Goal: Transaction & Acquisition: Download file/media

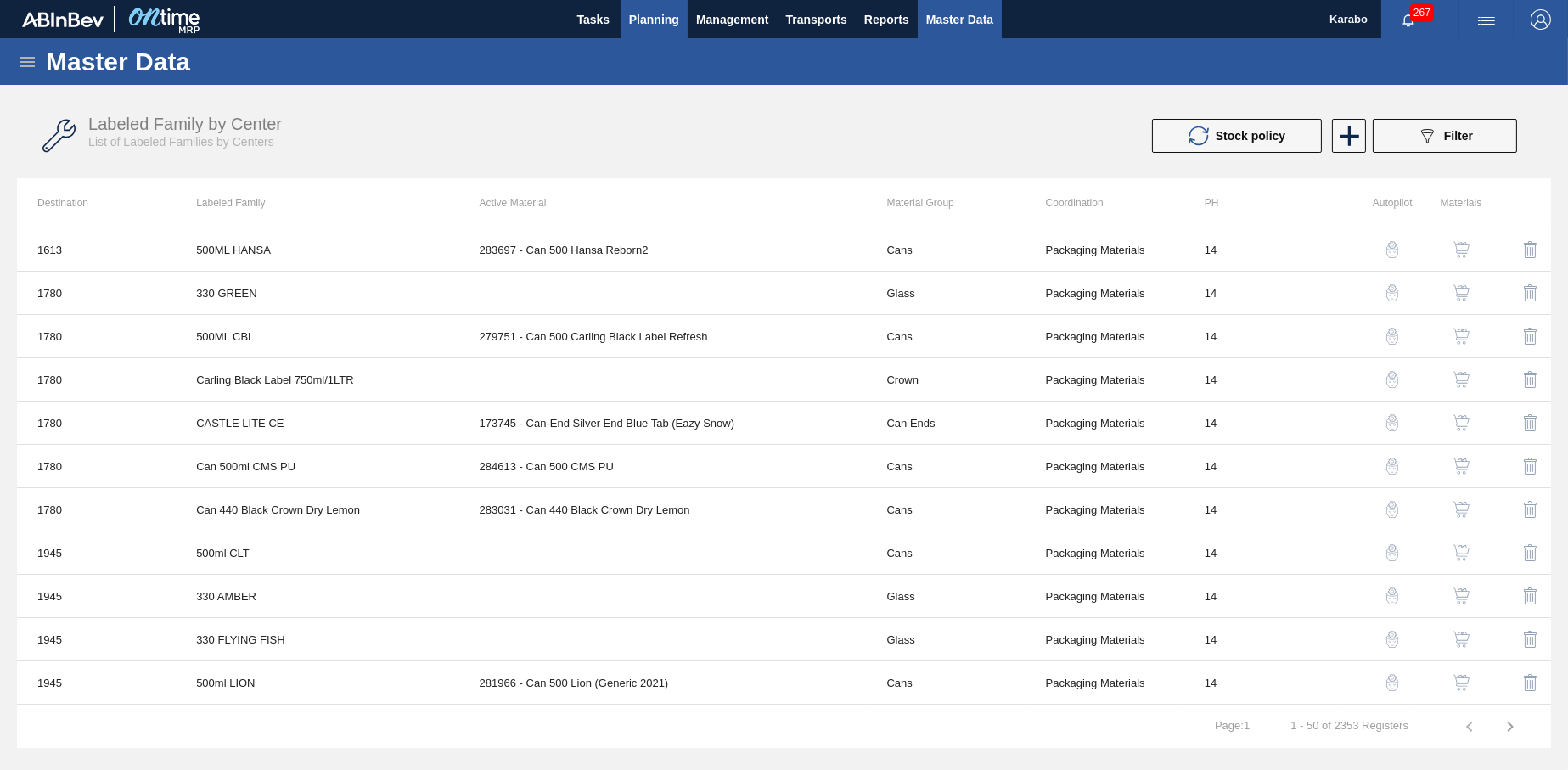
click at [656, 33] on button "Planning" at bounding box center [654, 19] width 67 height 38
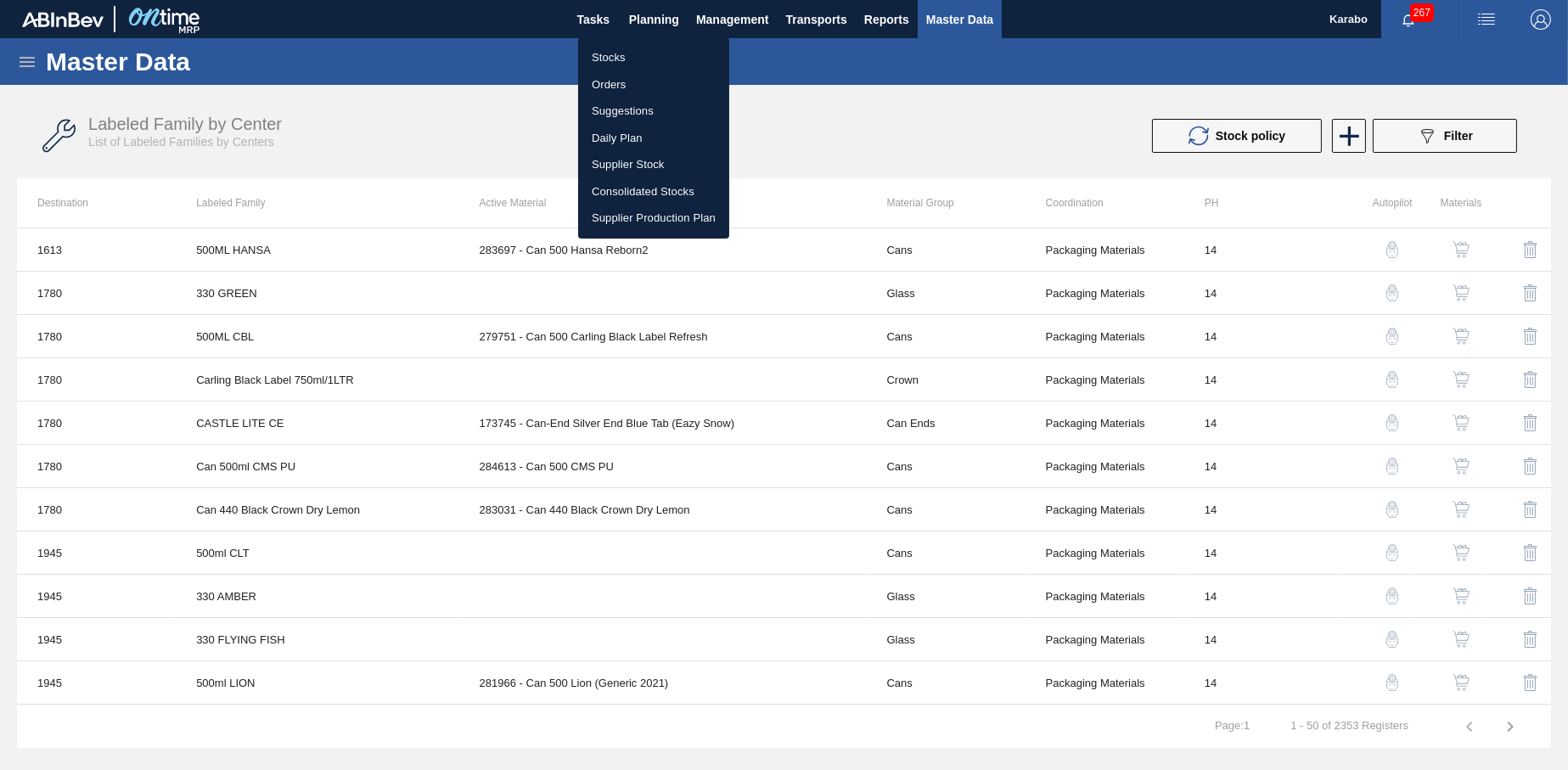
click at [645, 51] on li "Stocks" at bounding box center [654, 57] width 151 height 27
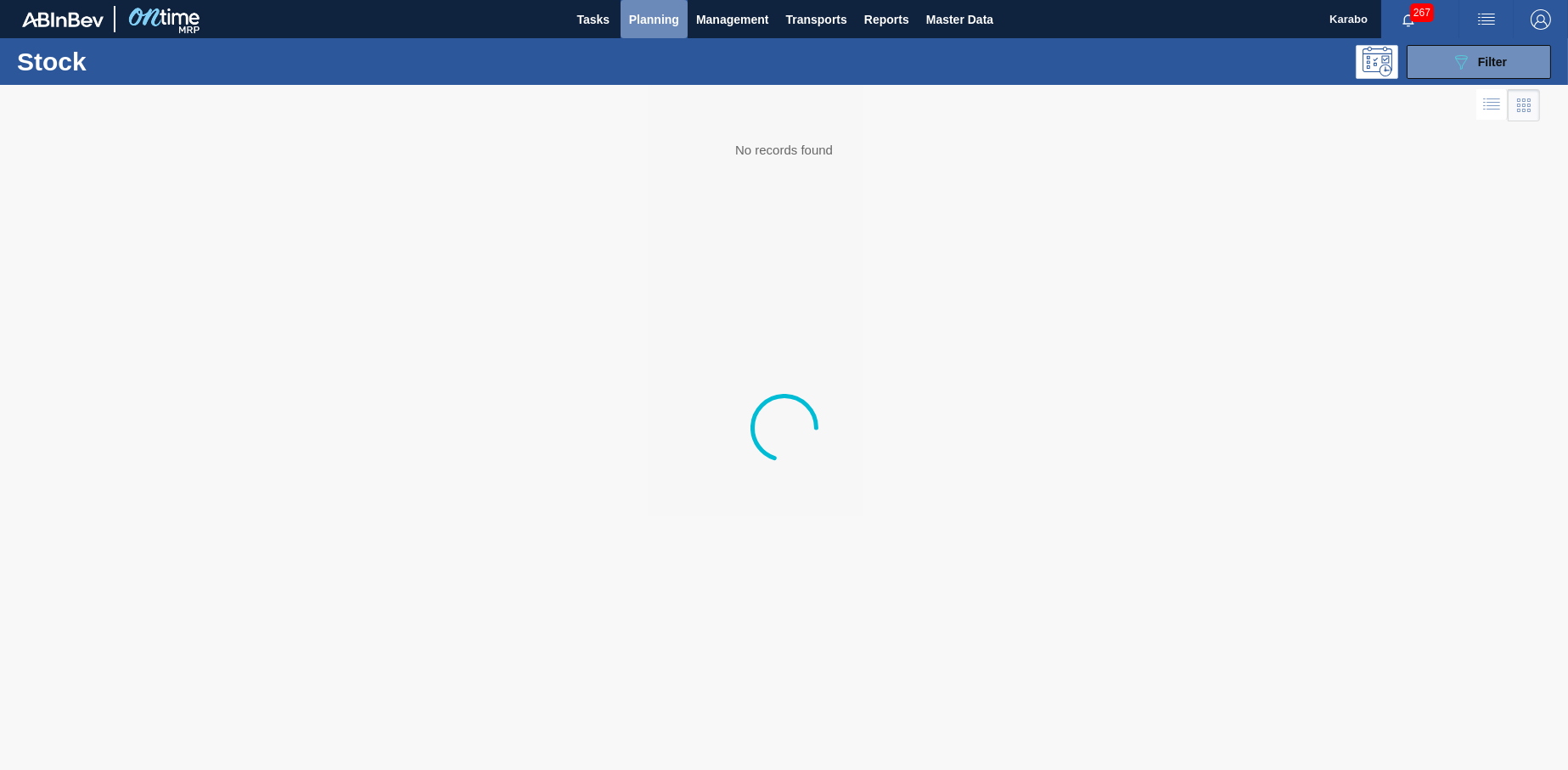
click at [649, 17] on span "Planning" at bounding box center [654, 20] width 50 height 21
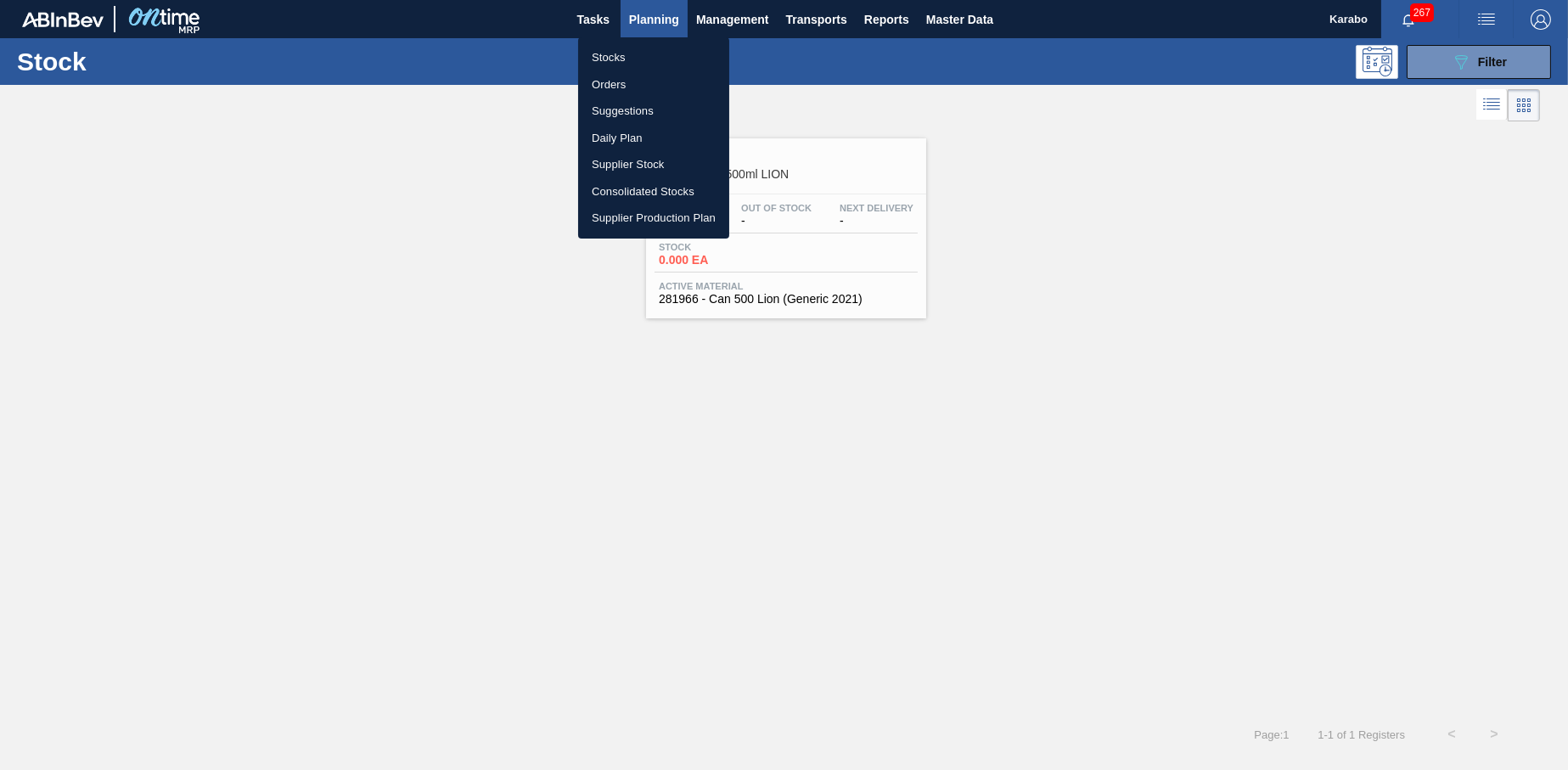
click at [647, 78] on li "Orders" at bounding box center [654, 84] width 151 height 27
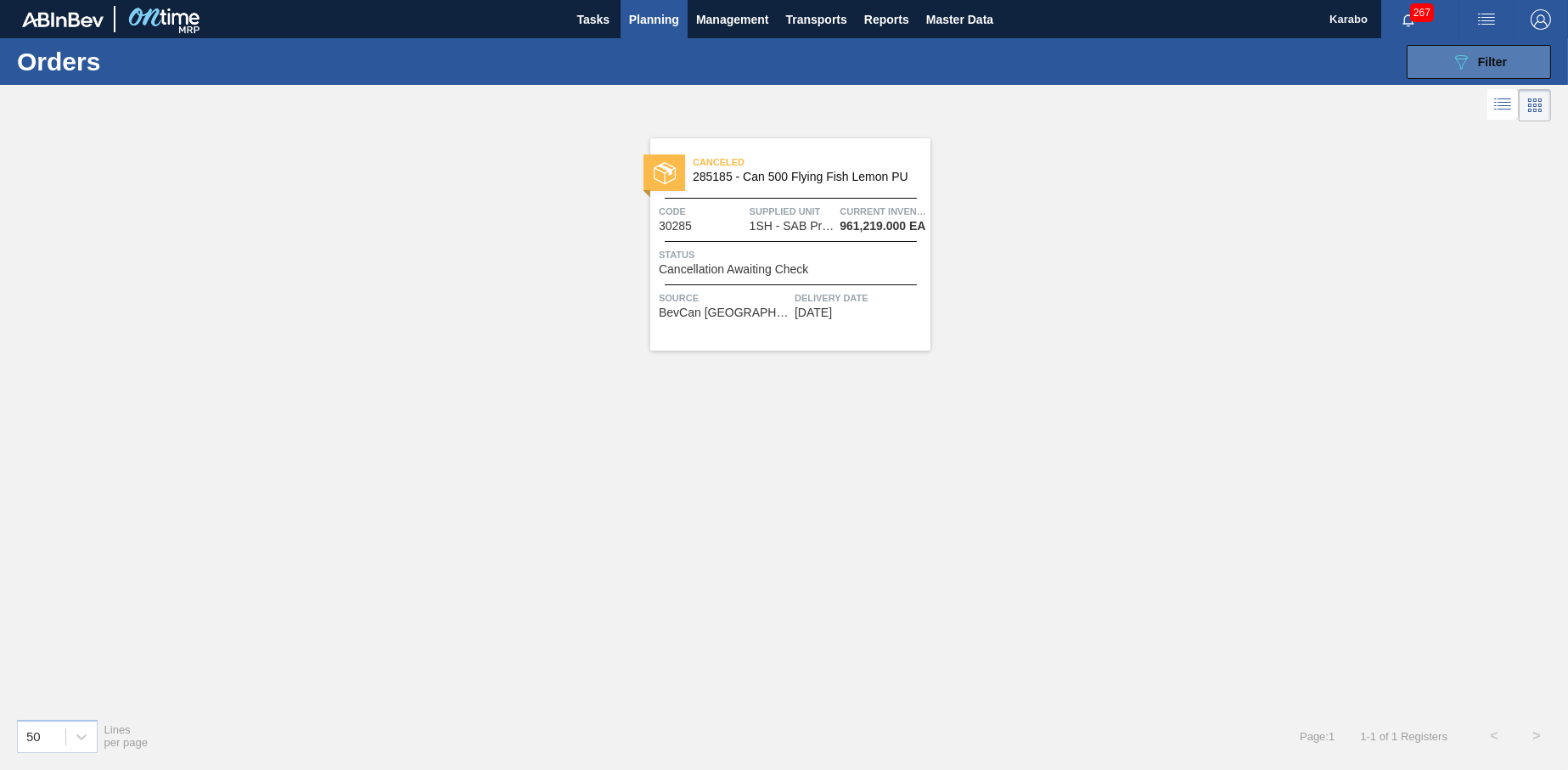
click at [1456, 54] on icon "089F7B8B-B2A5-4AFE-B5C0-19BA573D28AC" at bounding box center [1461, 62] width 21 height 21
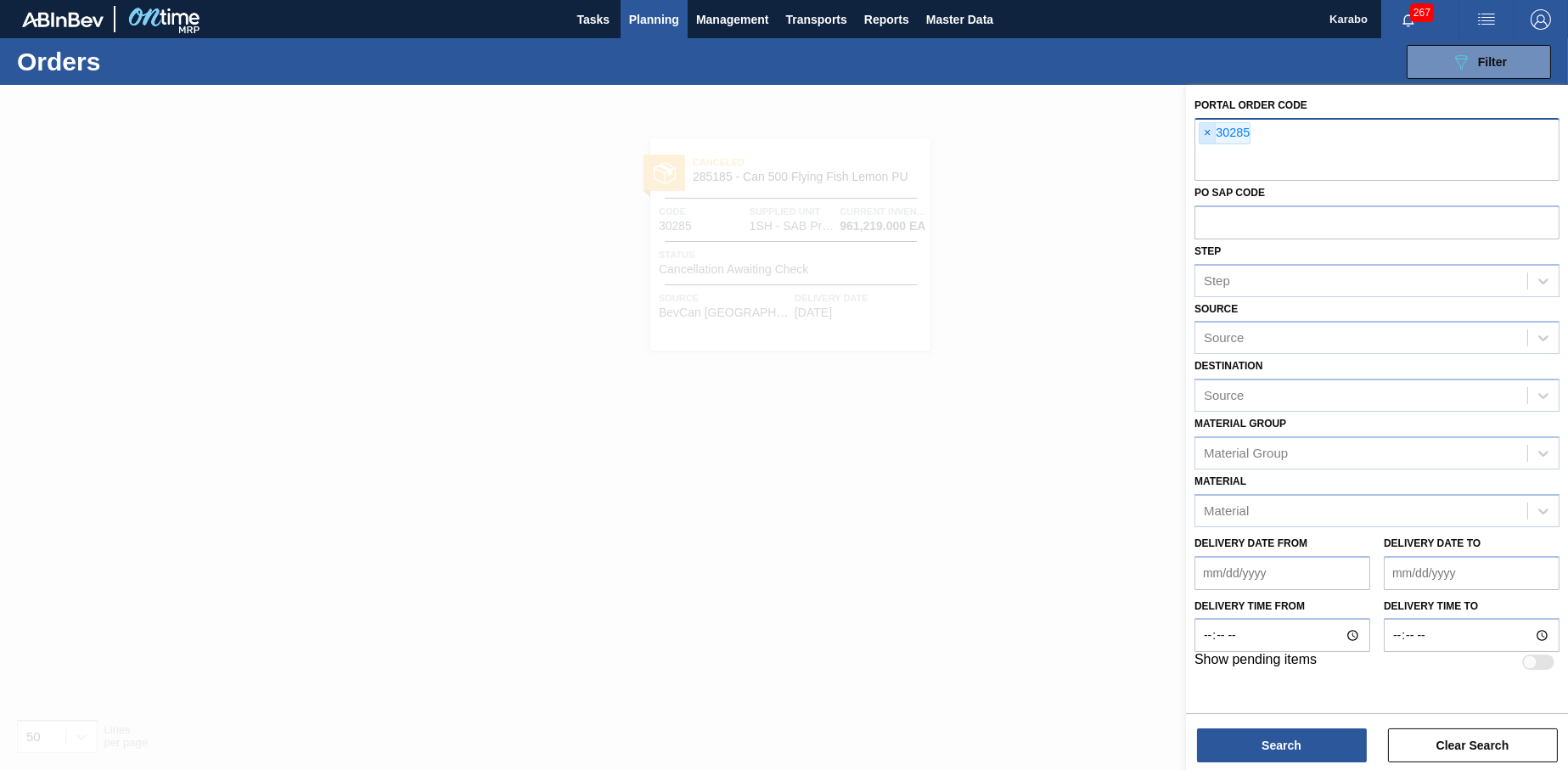
click at [1210, 128] on span "×" at bounding box center [1207, 134] width 16 height 21
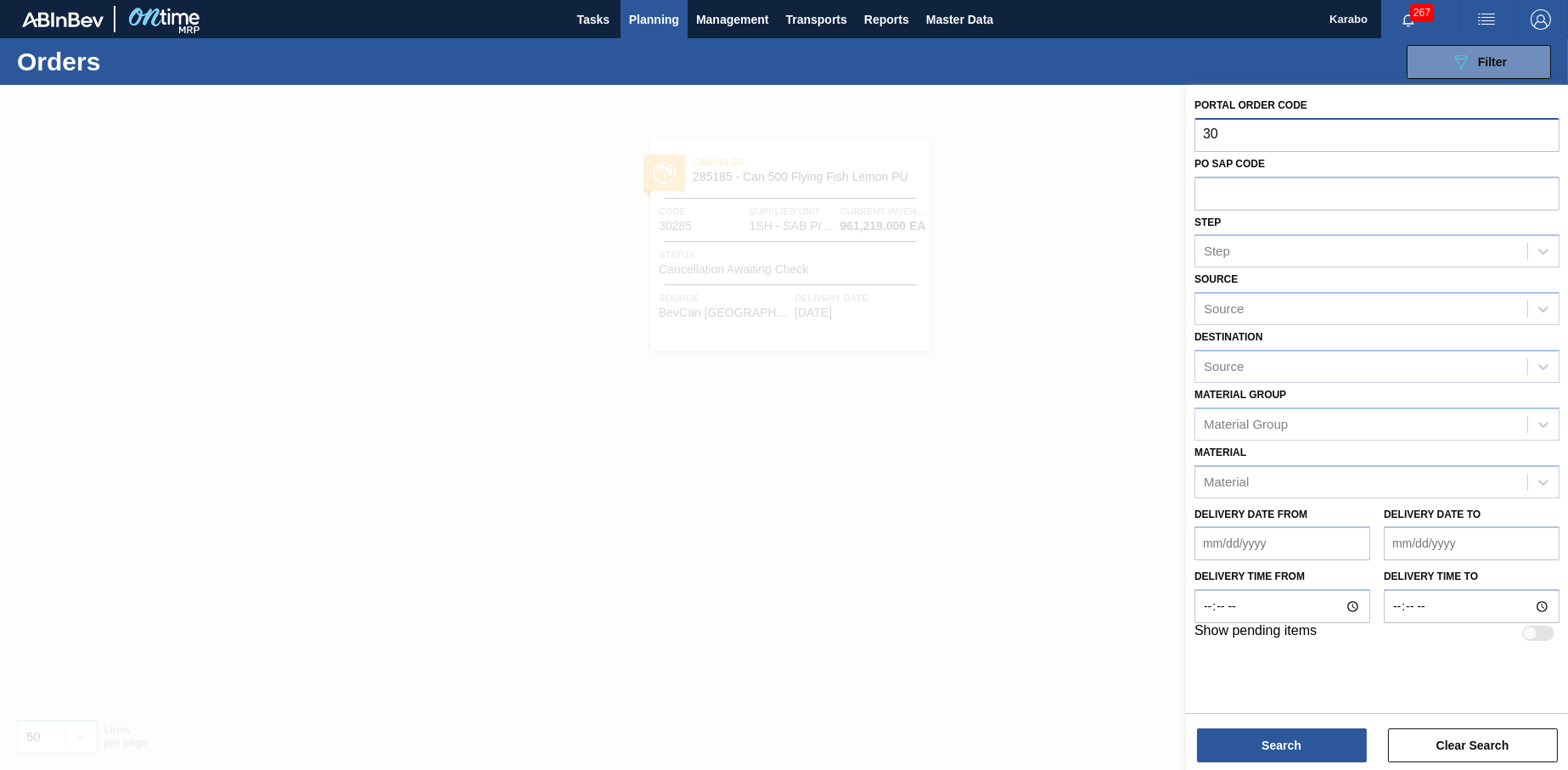
type input "30"
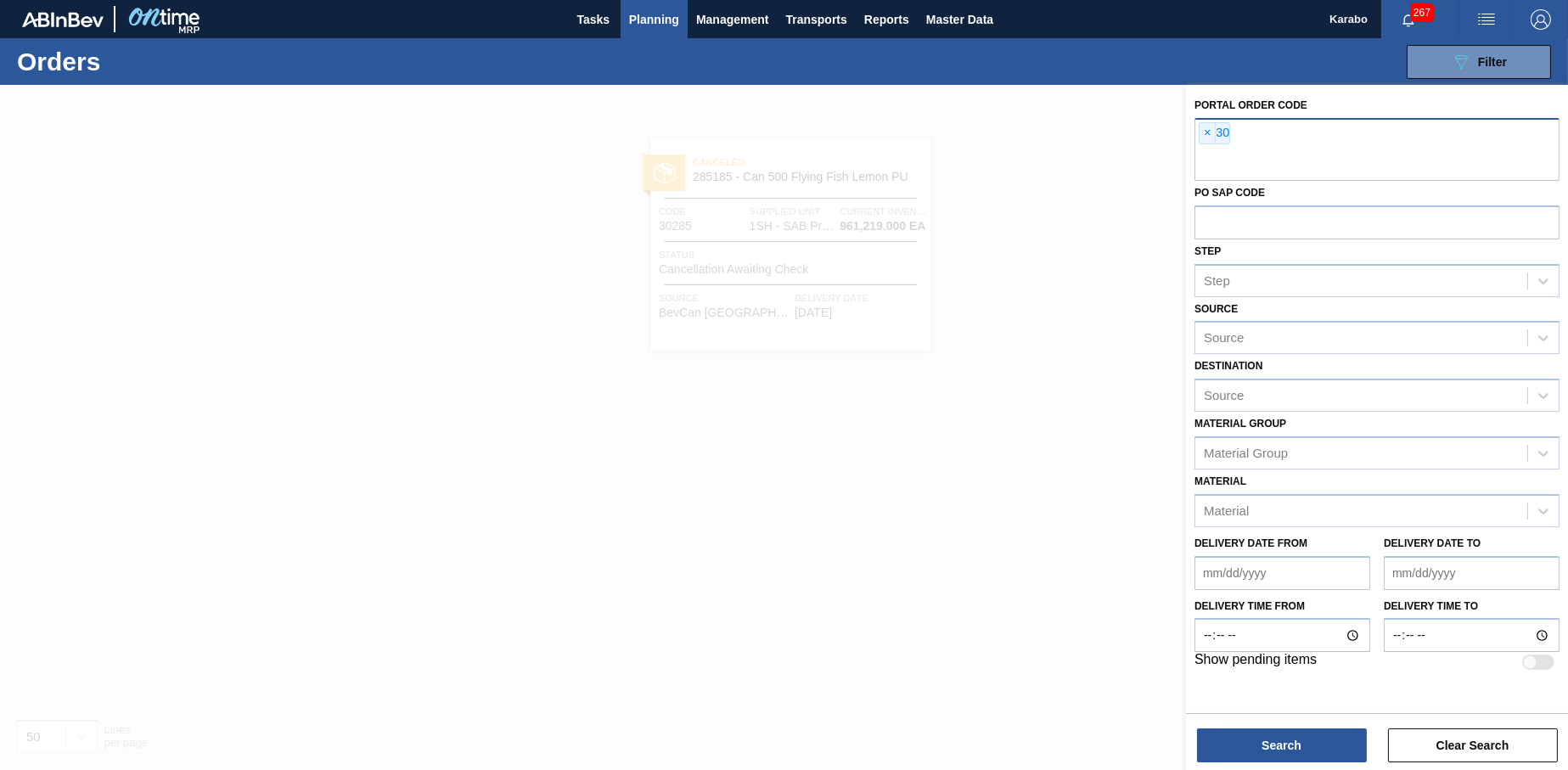
click at [1250, 143] on div "× 30" at bounding box center [1376, 149] width 365 height 63
click at [1213, 138] on span "×" at bounding box center [1207, 134] width 16 height 21
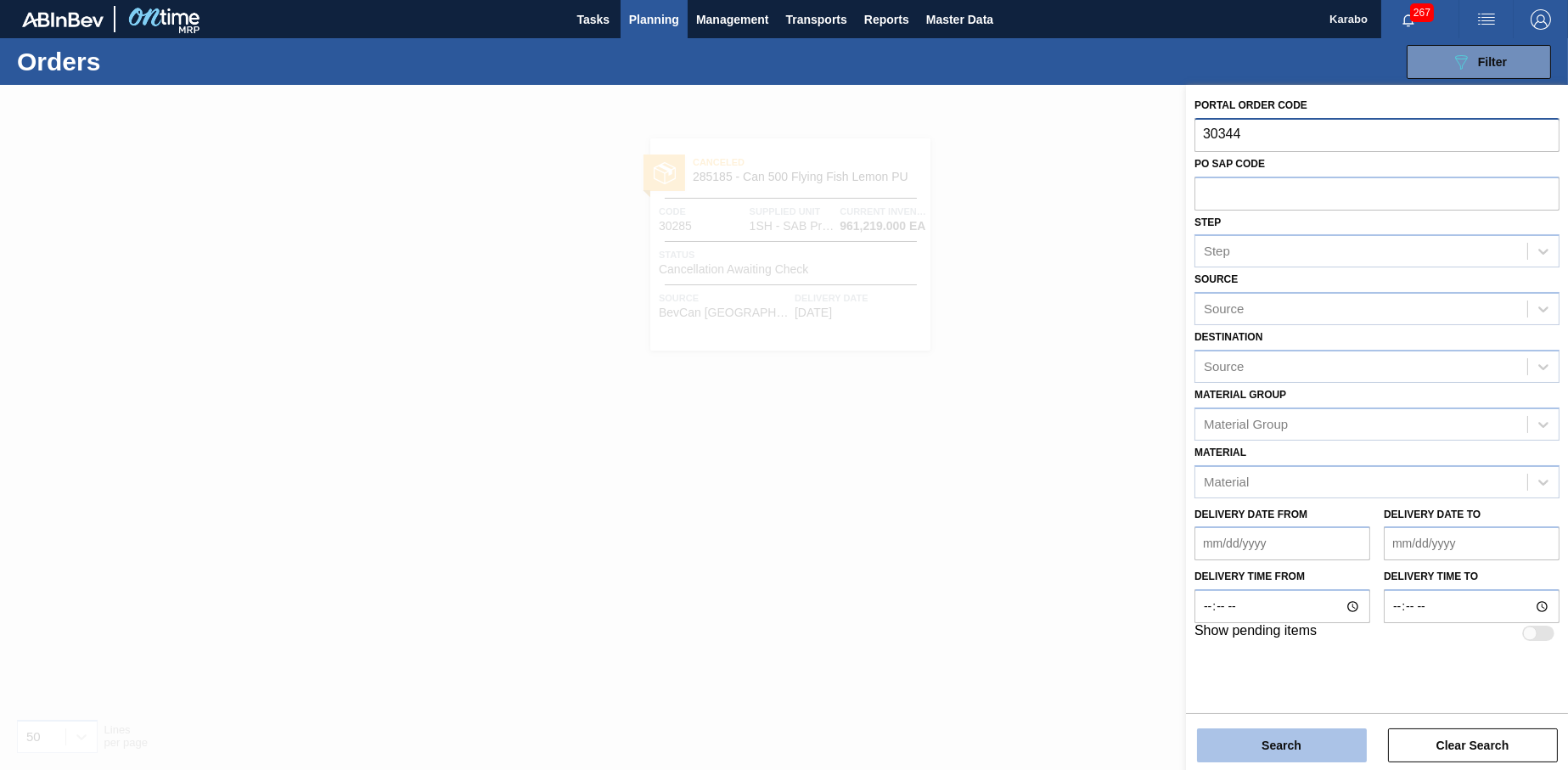
type input "30344"
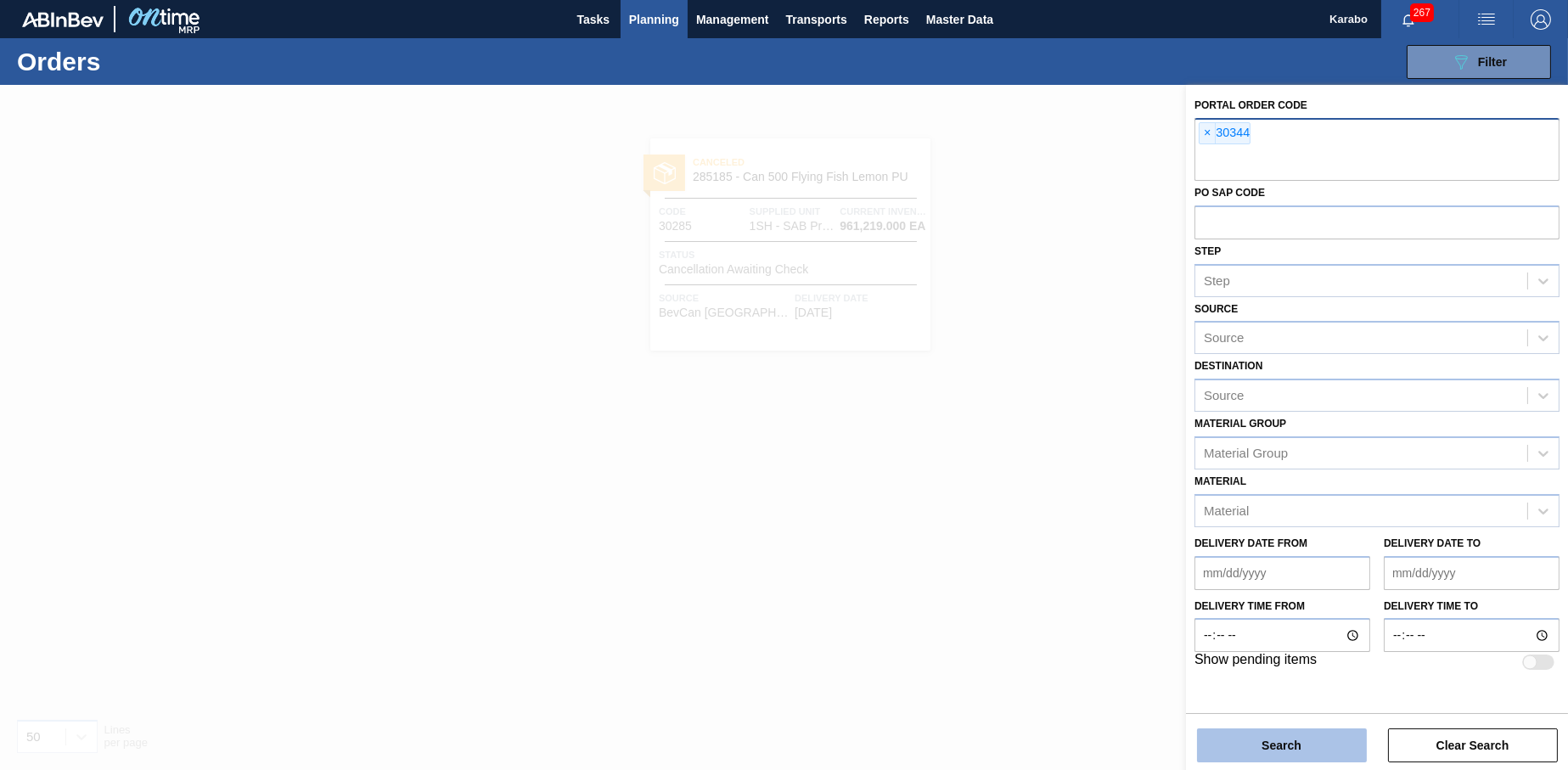
click at [1316, 738] on button "Search" at bounding box center [1282, 746] width 170 height 34
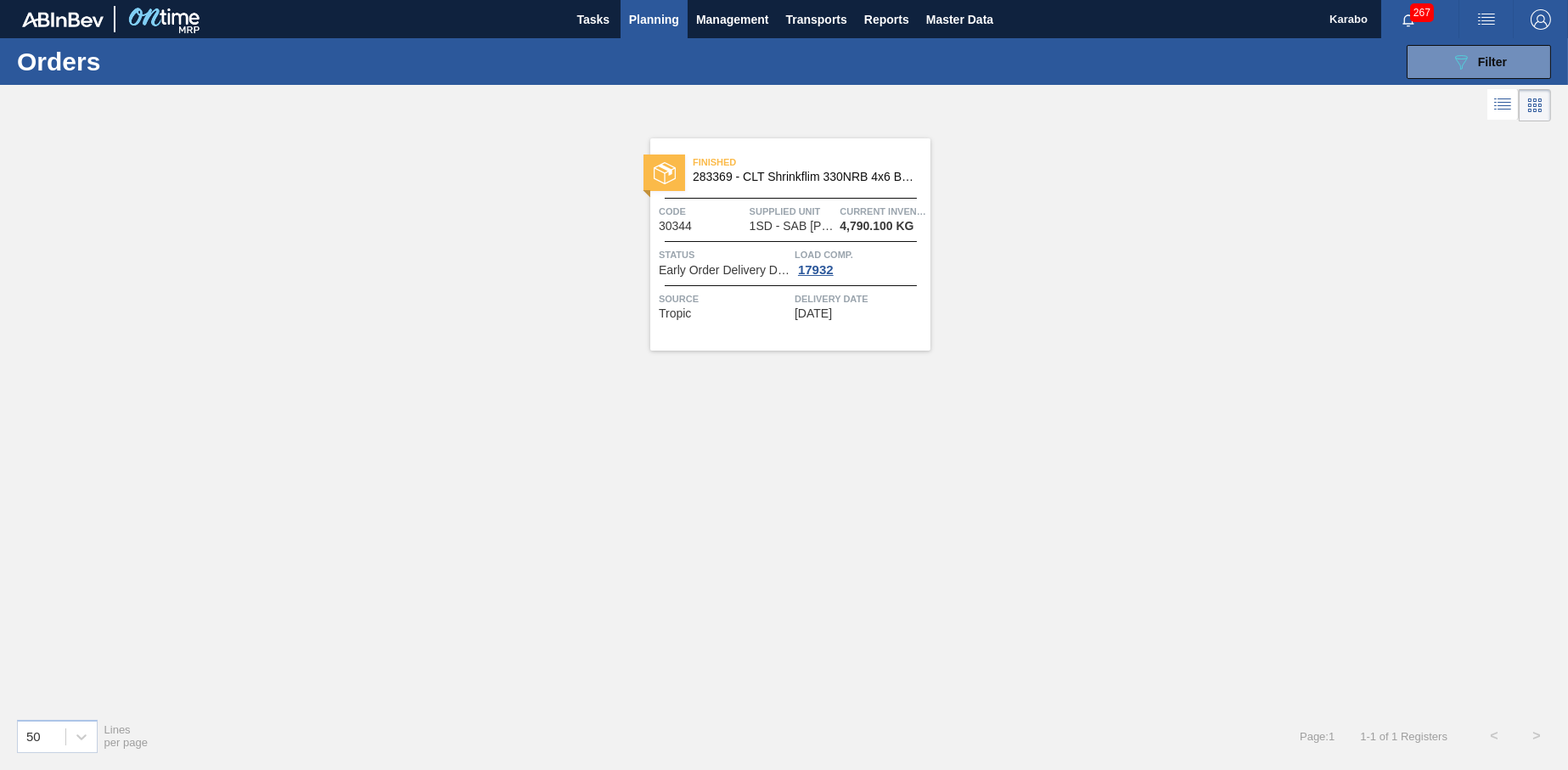
click at [731, 264] on span "Early Order Delivery Date" at bounding box center [724, 271] width 132 height 13
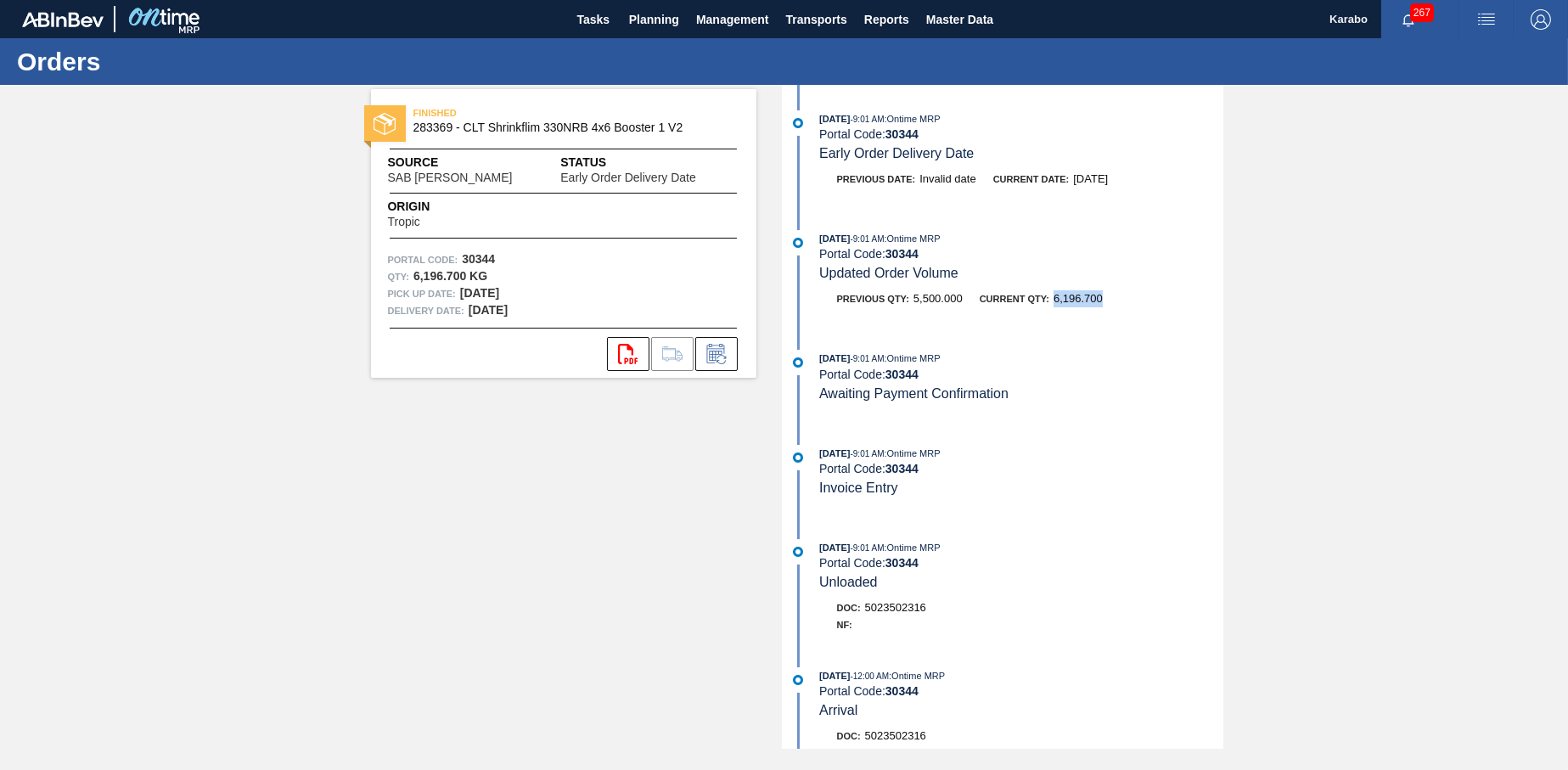
drag, startPoint x: 1101, startPoint y: 300, endPoint x: 1053, endPoint y: 303, distance: 48.1
click at [1053, 303] on span "6,196.700" at bounding box center [1077, 299] width 50 height 13
drag, startPoint x: 914, startPoint y: 304, endPoint x: 978, endPoint y: 307, distance: 64.1
click at [978, 307] on div "Previous Qty: 5,500.000 Current Qty: 6,196.700" at bounding box center [1022, 299] width 404 height 17
click at [956, 311] on div "Previous Qty: 5,500.000 Current Qty: 6,196.700" at bounding box center [1005, 303] width 437 height 25
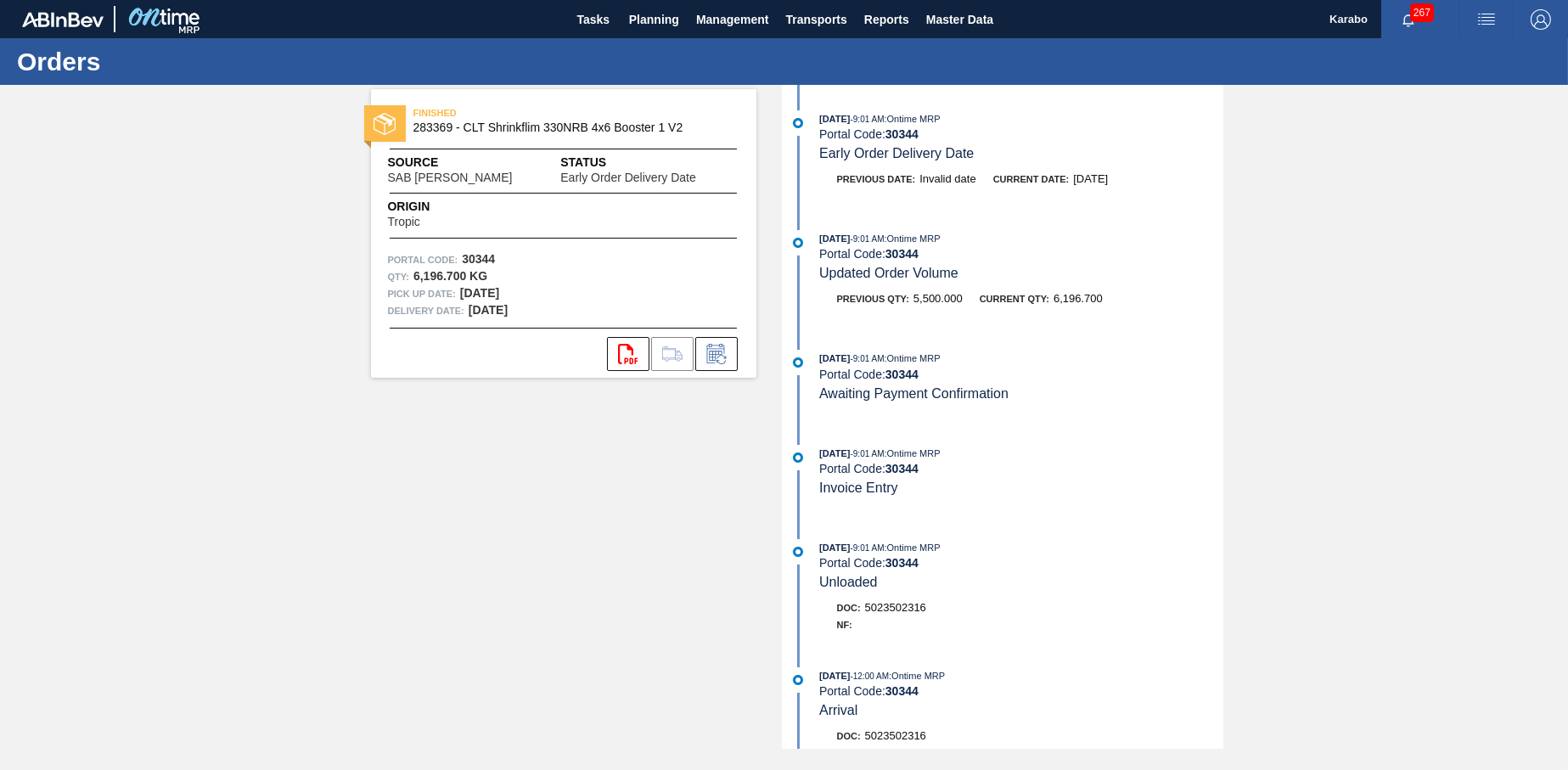
click at [475, 152] on div "FINISHED 283369 - CLT Shrinkflim 330NRB 4x6 Booster 1 V2 Source SAB Rosslyn Bre…" at bounding box center [563, 233] width 385 height 289
click at [441, 121] on span "FINISHED" at bounding box center [532, 113] width 237 height 17
click at [672, 26] on span "Planning" at bounding box center [654, 20] width 50 height 21
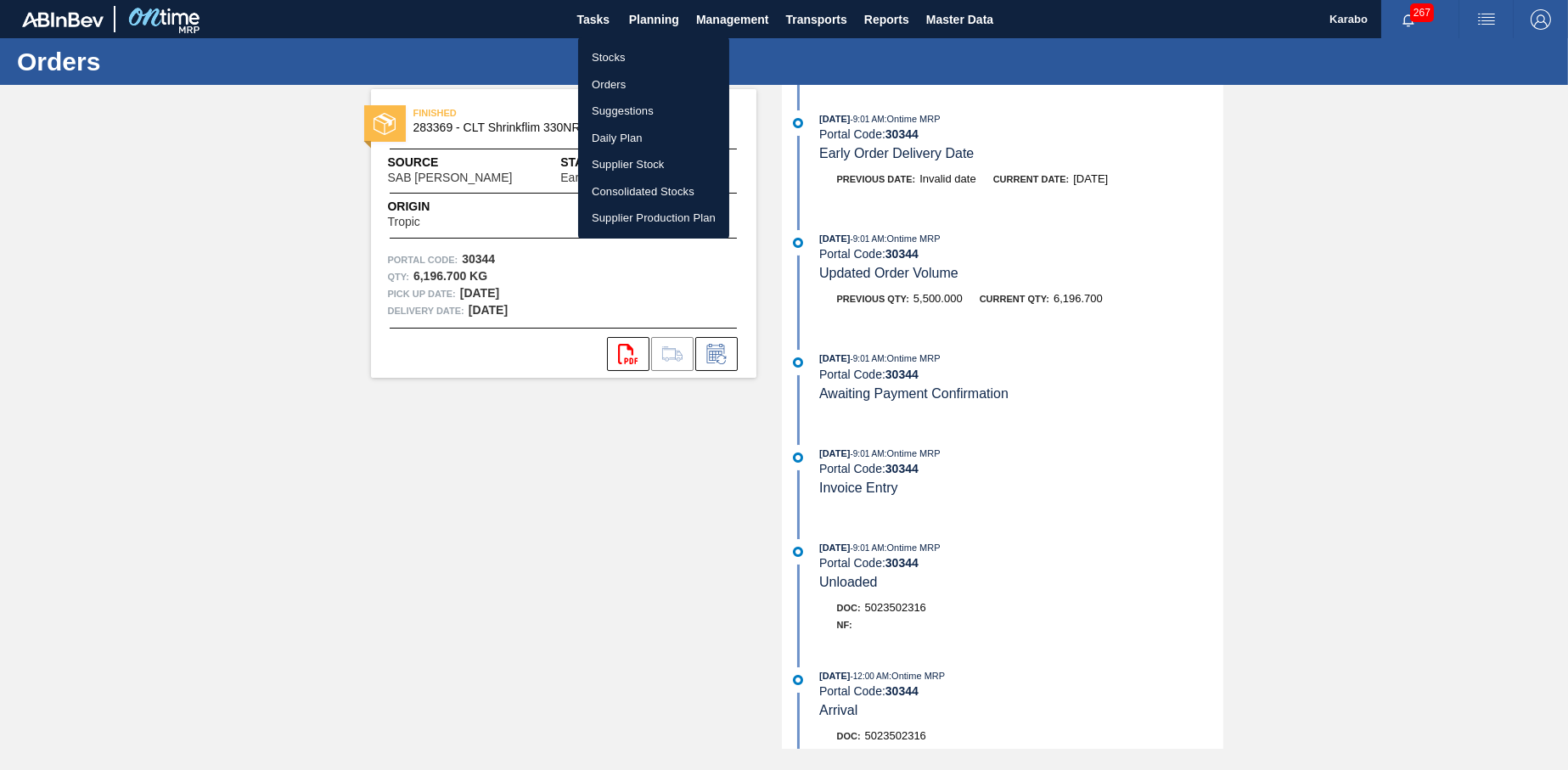
click at [666, 52] on li "Stocks" at bounding box center [654, 57] width 151 height 27
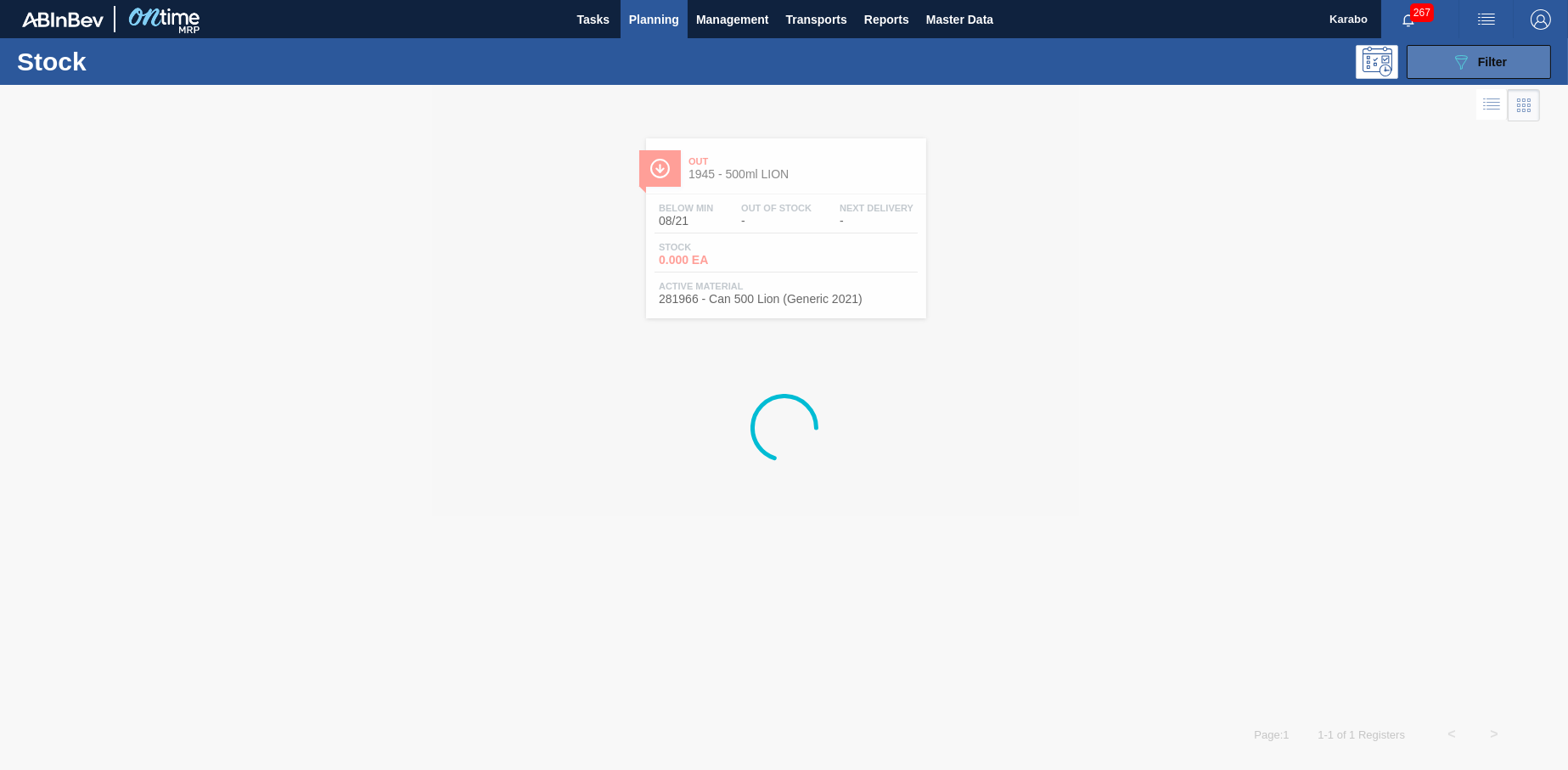
click at [1442, 64] on button "089F7B8B-B2A5-4AFE-B5C0-19BA573D28AC Filter" at bounding box center [1478, 62] width 144 height 34
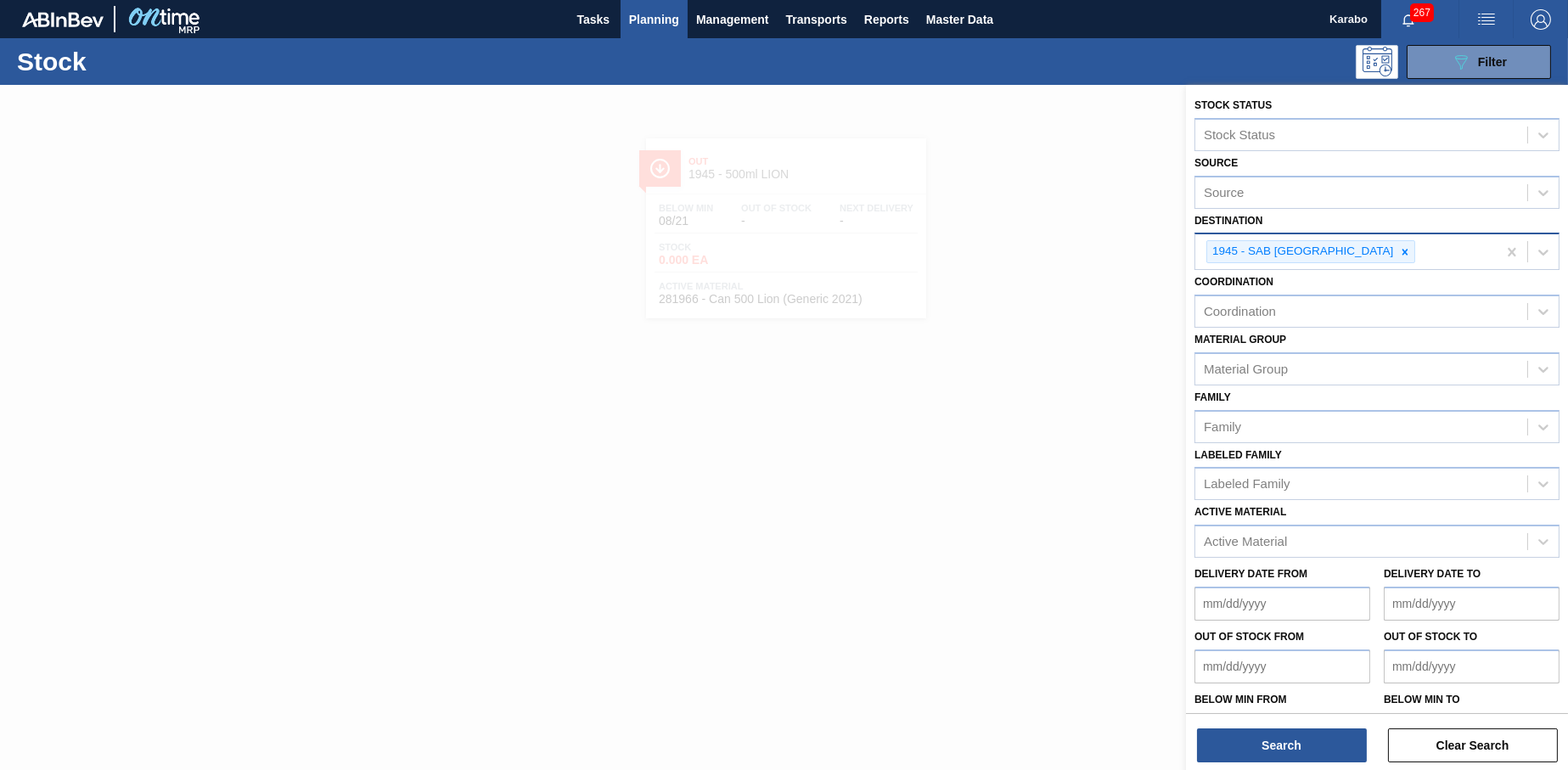
click at [1399, 247] on icon at bounding box center [1404, 251] width 12 height 12
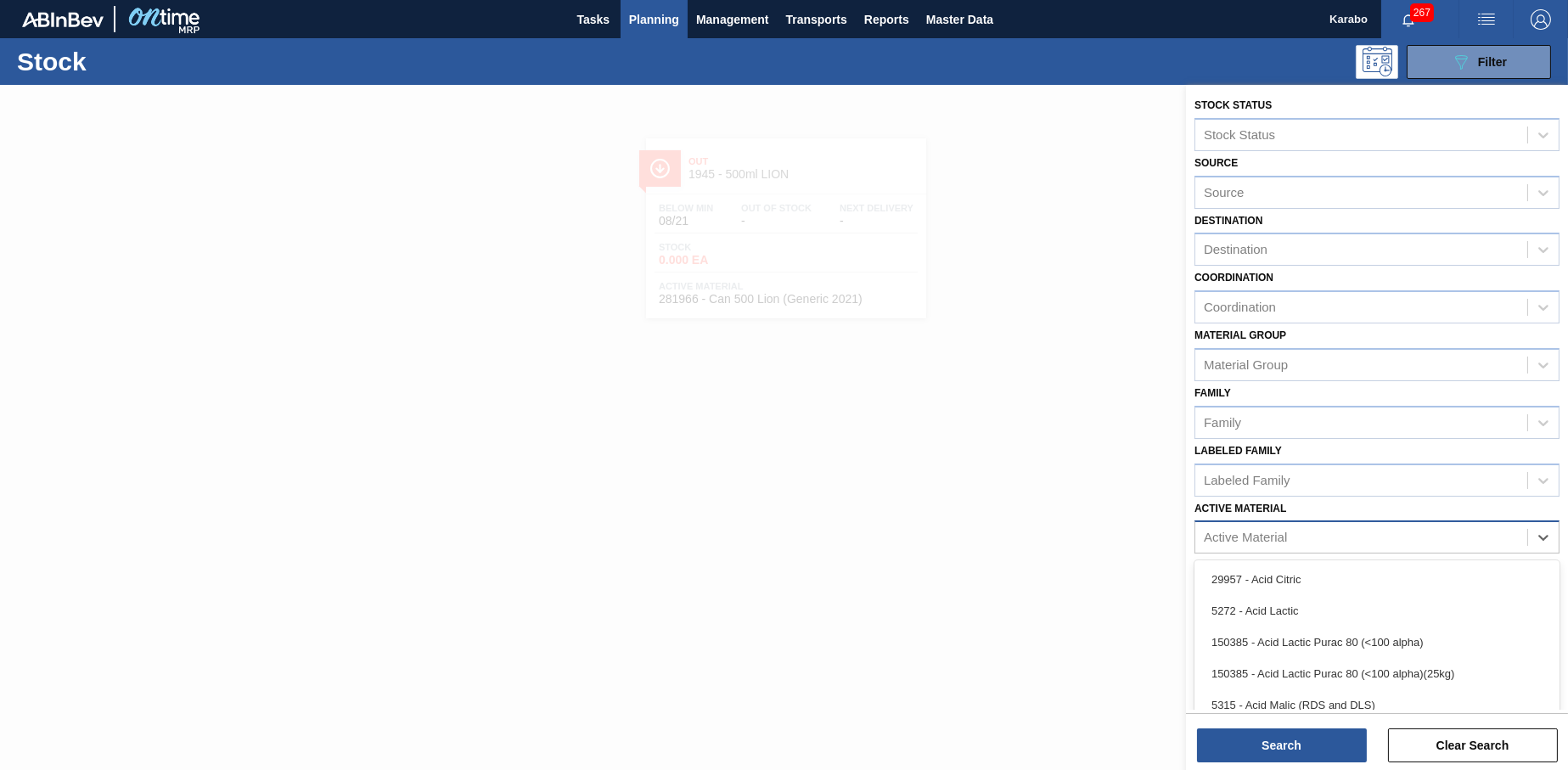
click at [1283, 520] on div "Active Material" at bounding box center [1376, 536] width 365 height 33
type Material "283369"
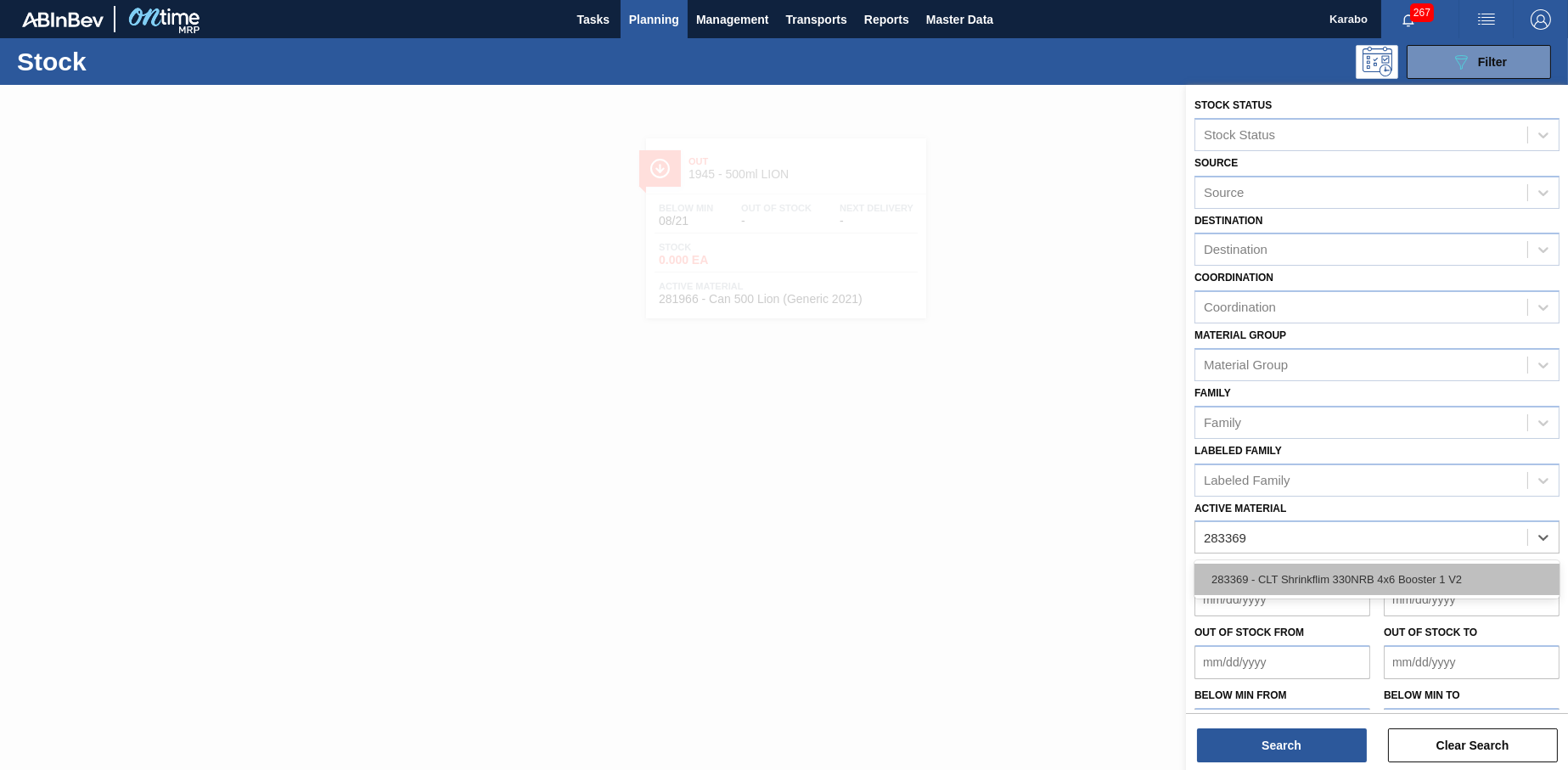
click at [1309, 583] on div "283369 - CLT Shrinkflim 330NRB 4x6 Booster 1 V2" at bounding box center [1376, 579] width 365 height 32
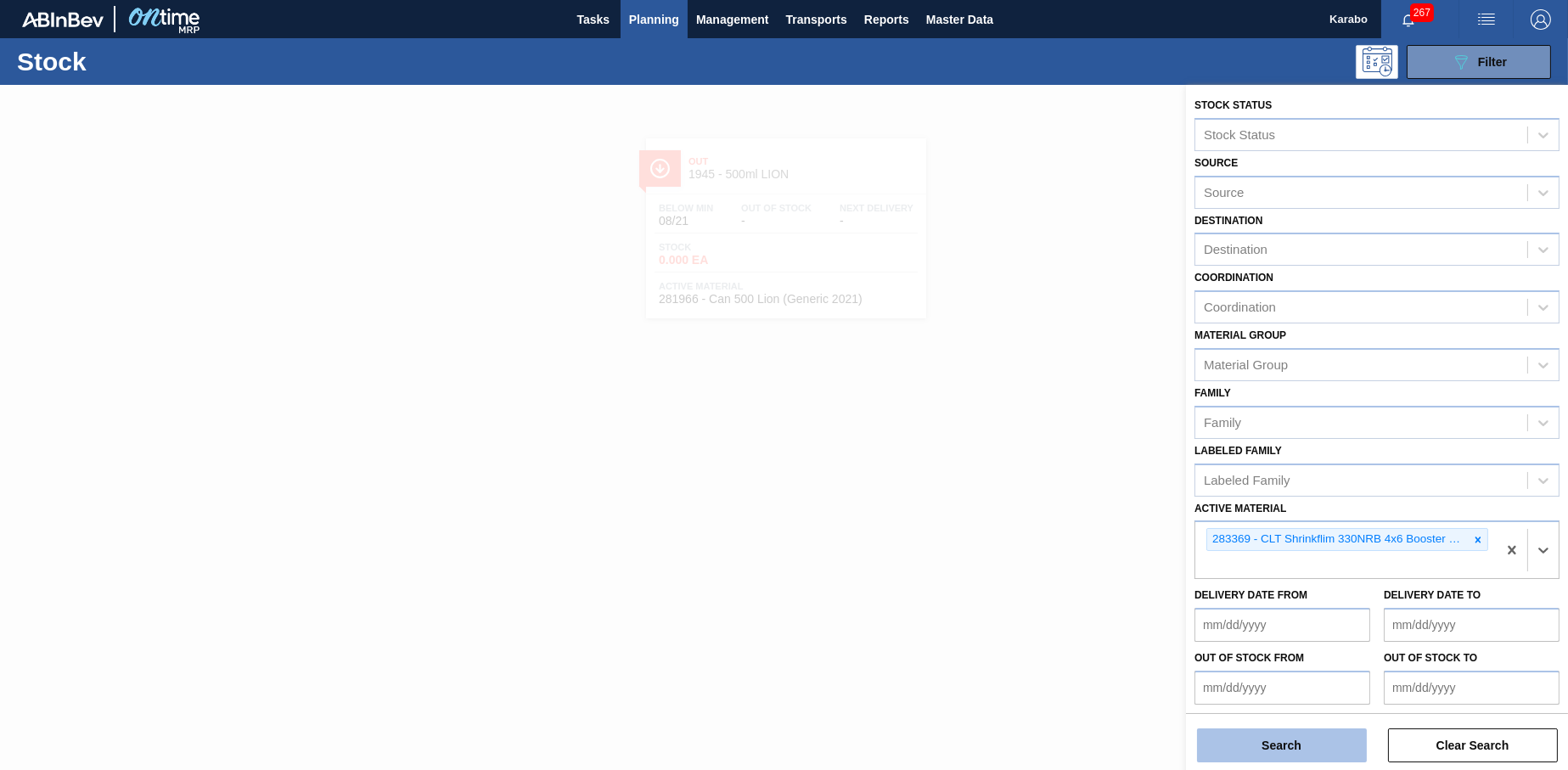
click at [1319, 743] on button "Search" at bounding box center [1282, 746] width 170 height 34
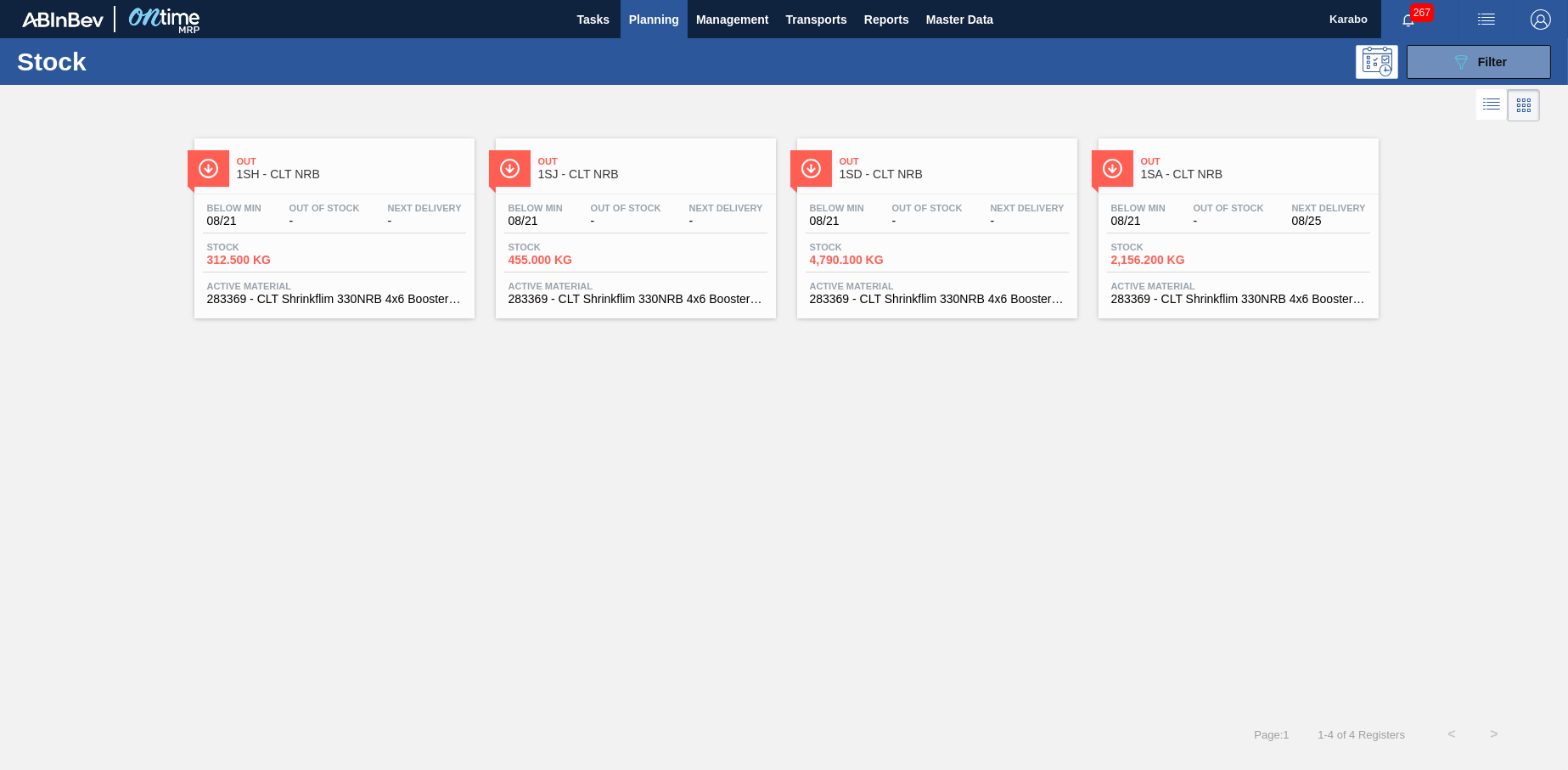
click at [1032, 292] on span "283369 - CLT Shrinkflim 330NRB 4x6 Booster 1 V2" at bounding box center [937, 299] width 255 height 13
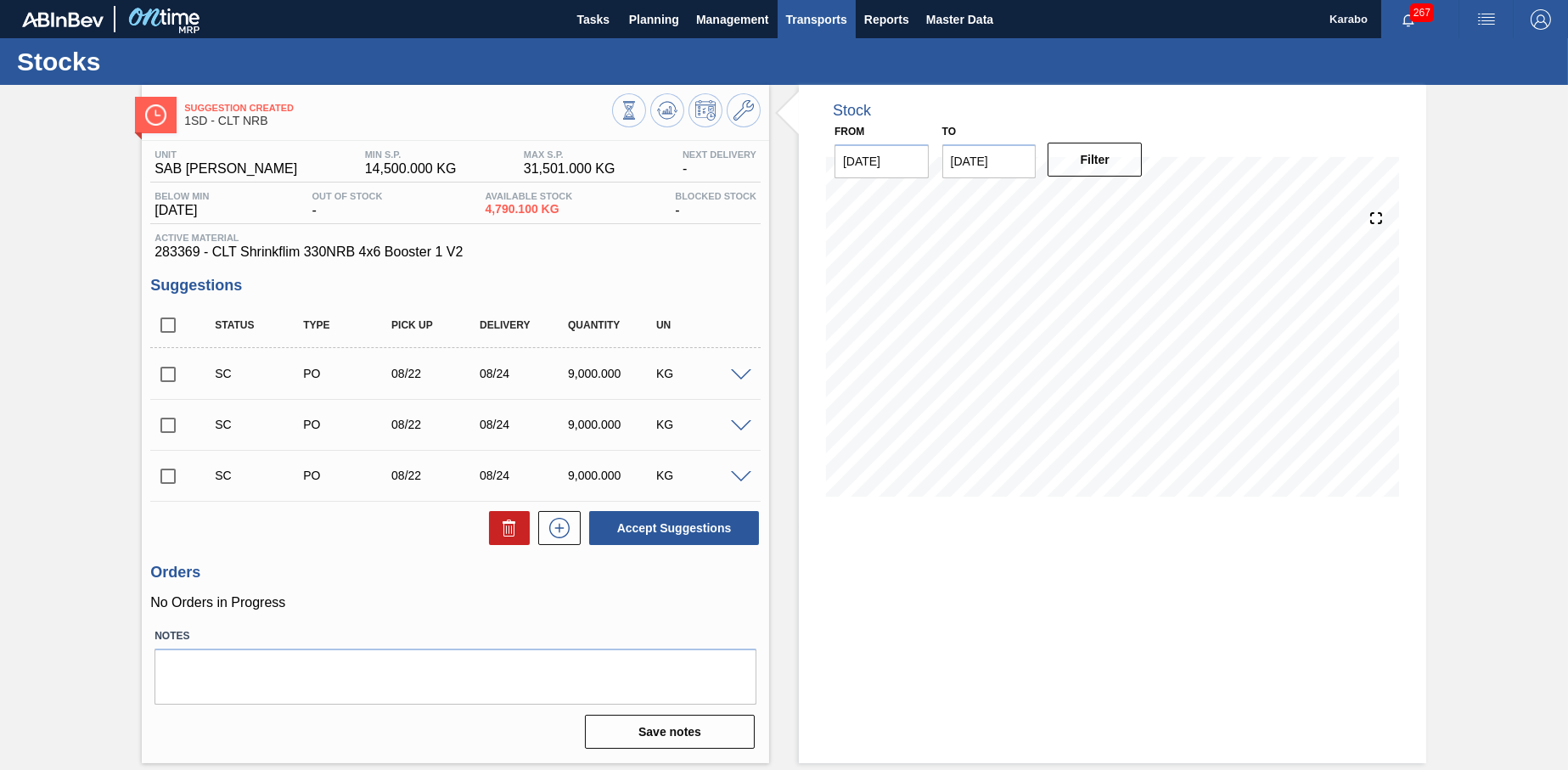
click at [815, 19] on span "Transports" at bounding box center [816, 20] width 61 height 21
drag, startPoint x: 814, startPoint y: 51, endPoint x: 860, endPoint y: 42, distance: 46.9
click at [814, 51] on li "Load Composition" at bounding box center [816, 57] width 118 height 27
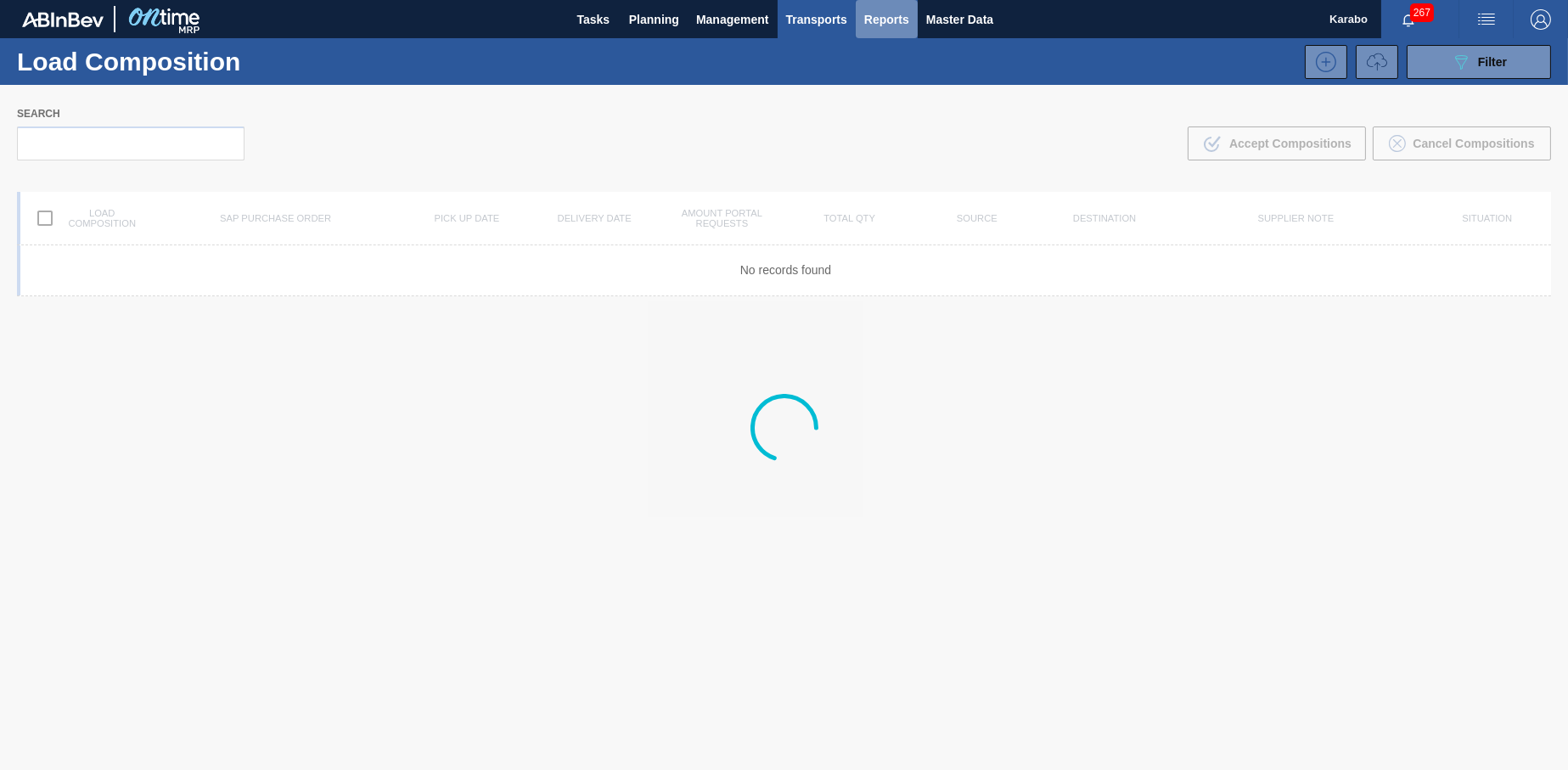
click at [870, 21] on span "Reports" at bounding box center [887, 20] width 45 height 21
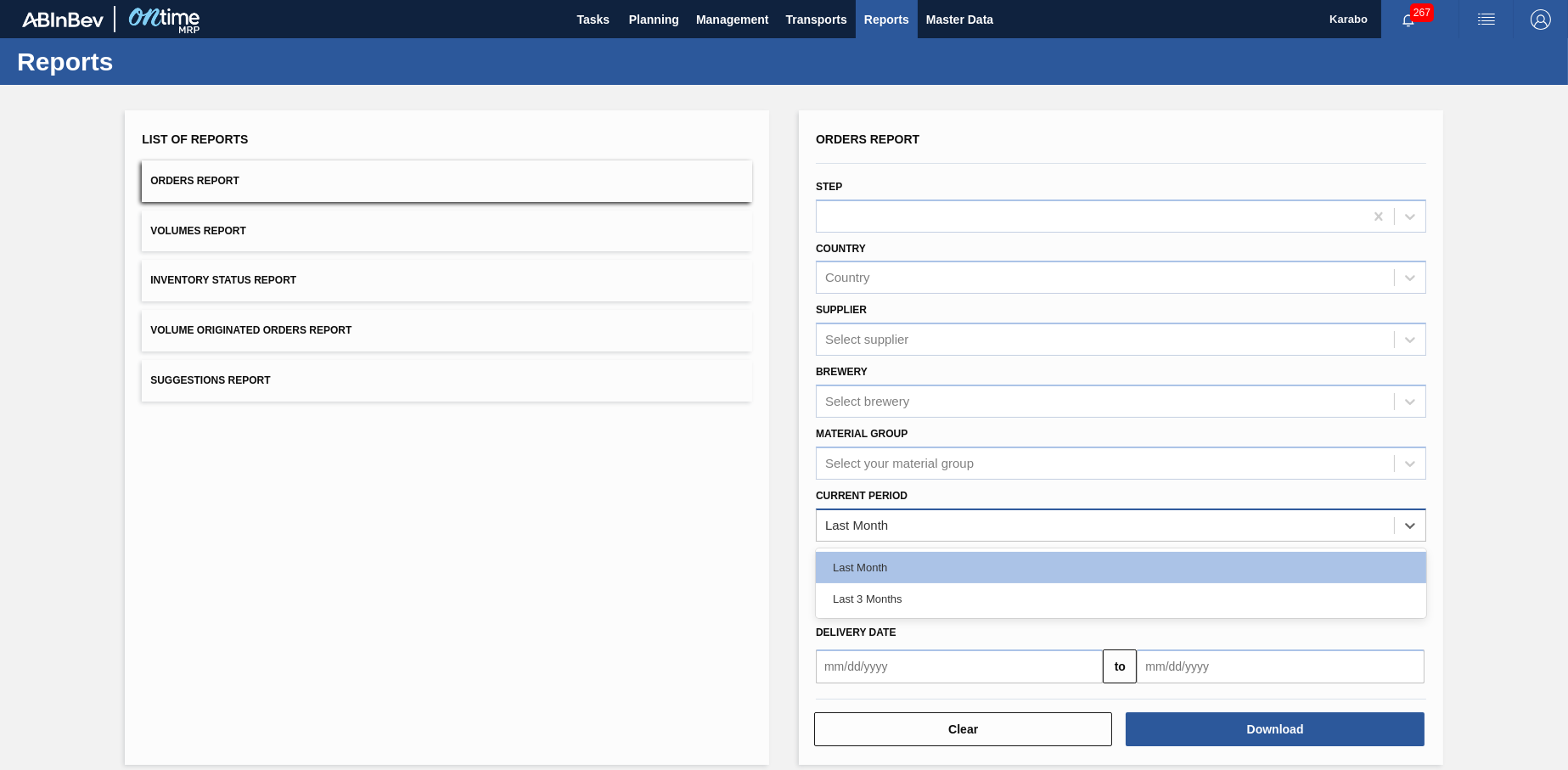
click at [1001, 521] on div "Last Month" at bounding box center [1105, 525] width 577 height 24
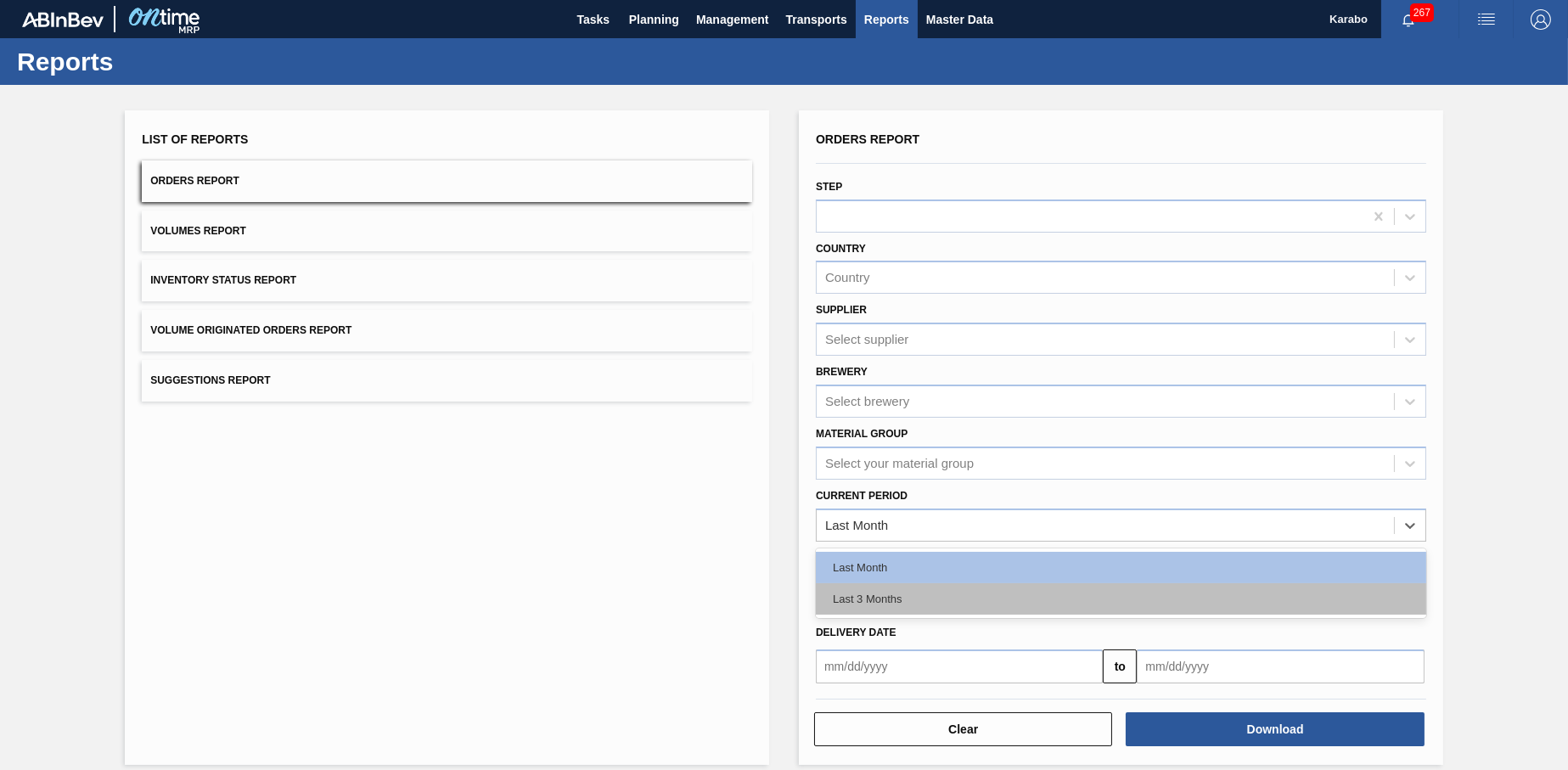
click at [966, 604] on div "Last 3 Months" at bounding box center [1120, 599] width 610 height 32
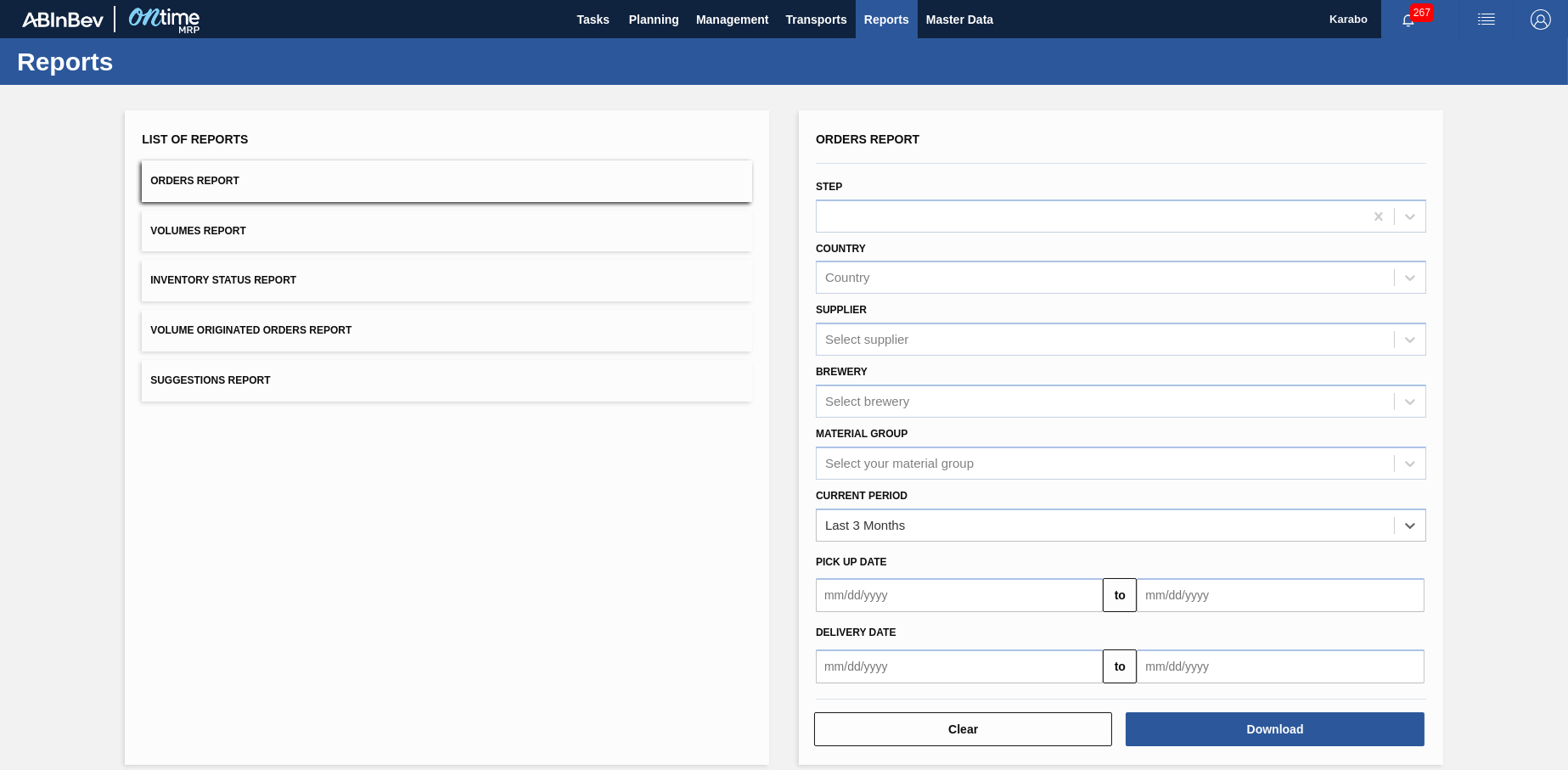
click at [1179, 604] on input "text" at bounding box center [1280, 595] width 287 height 34
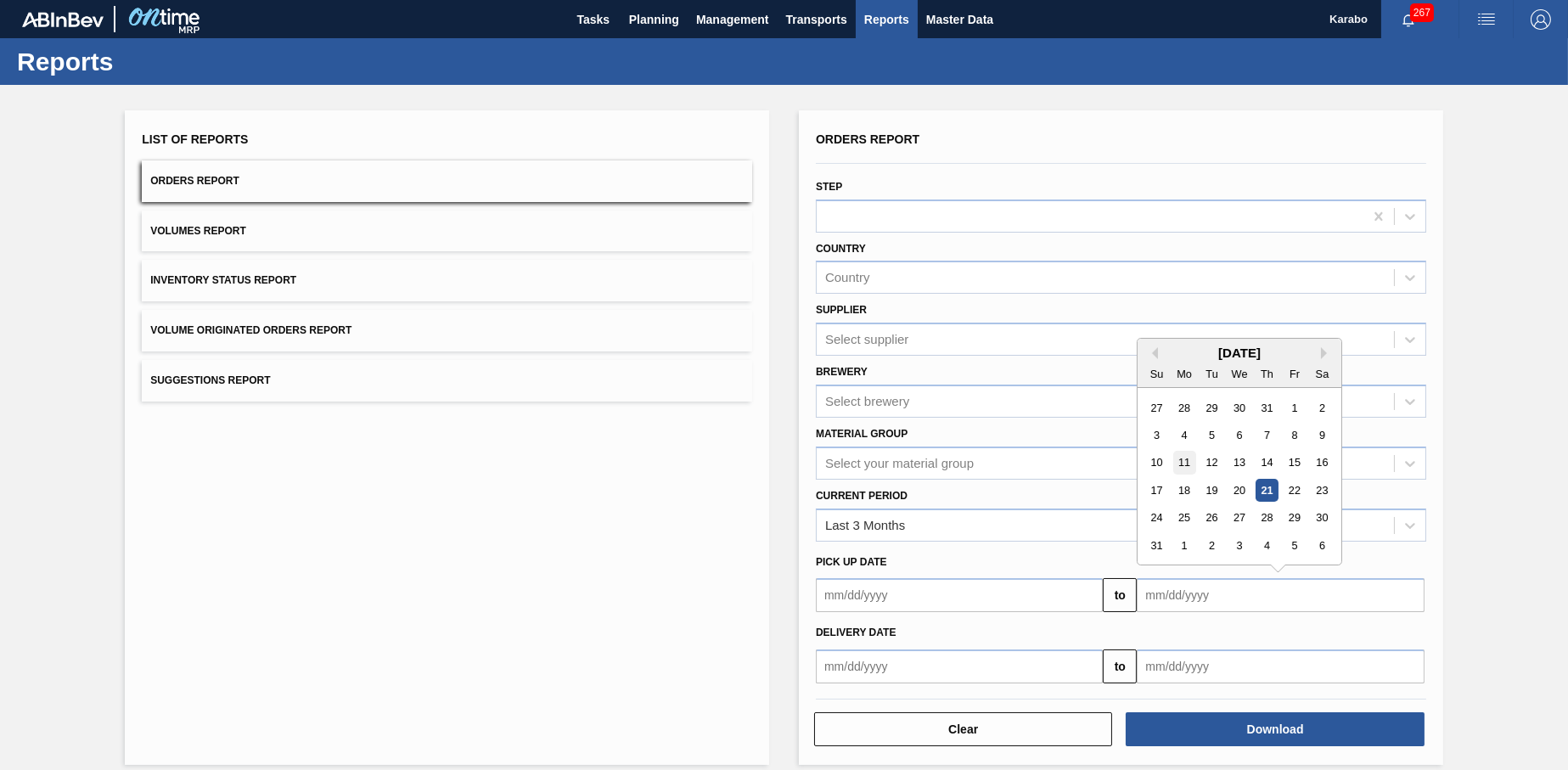
click at [1190, 460] on div "11" at bounding box center [1185, 463] width 23 height 23
type input "[DATE]"
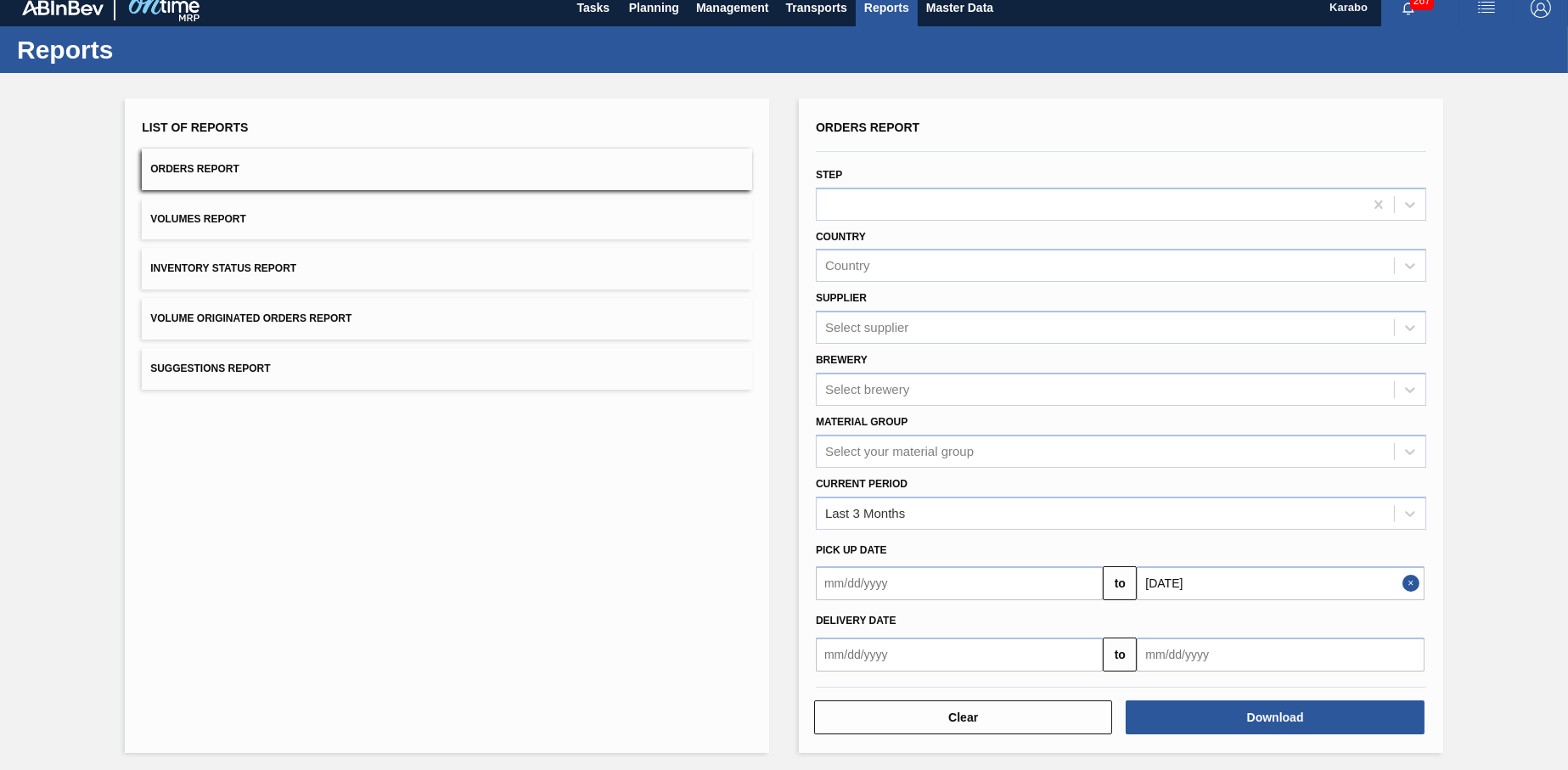
scroll to position [15, 0]
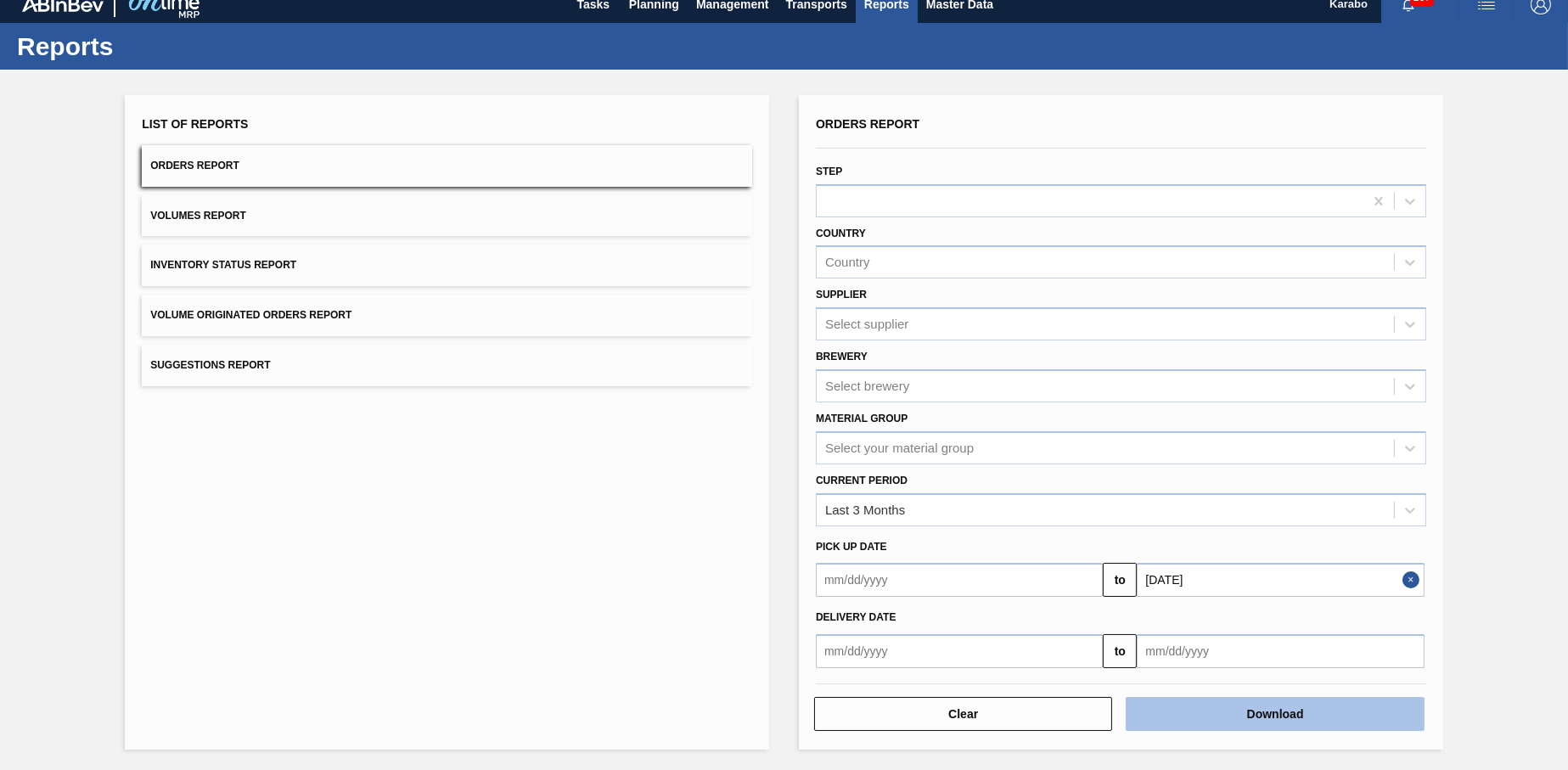
click at [1304, 710] on button "Download" at bounding box center [1275, 714] width 298 height 34
